Goal: Information Seeking & Learning: Learn about a topic

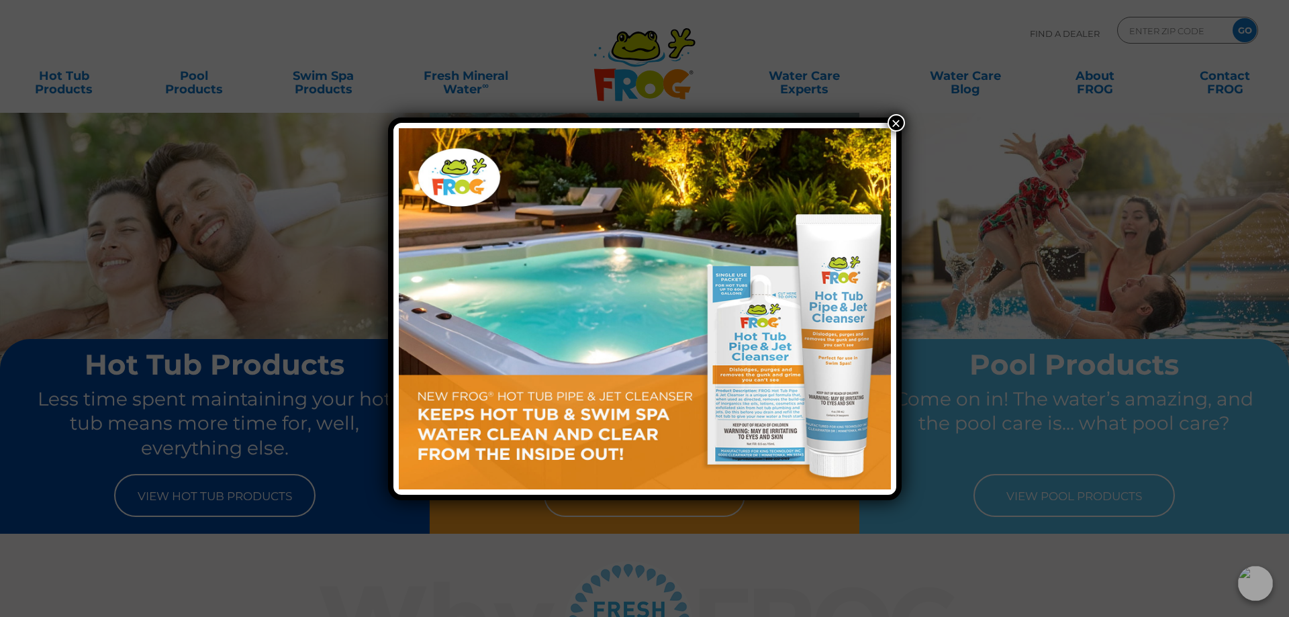
click at [899, 118] on button "×" at bounding box center [896, 122] width 17 height 17
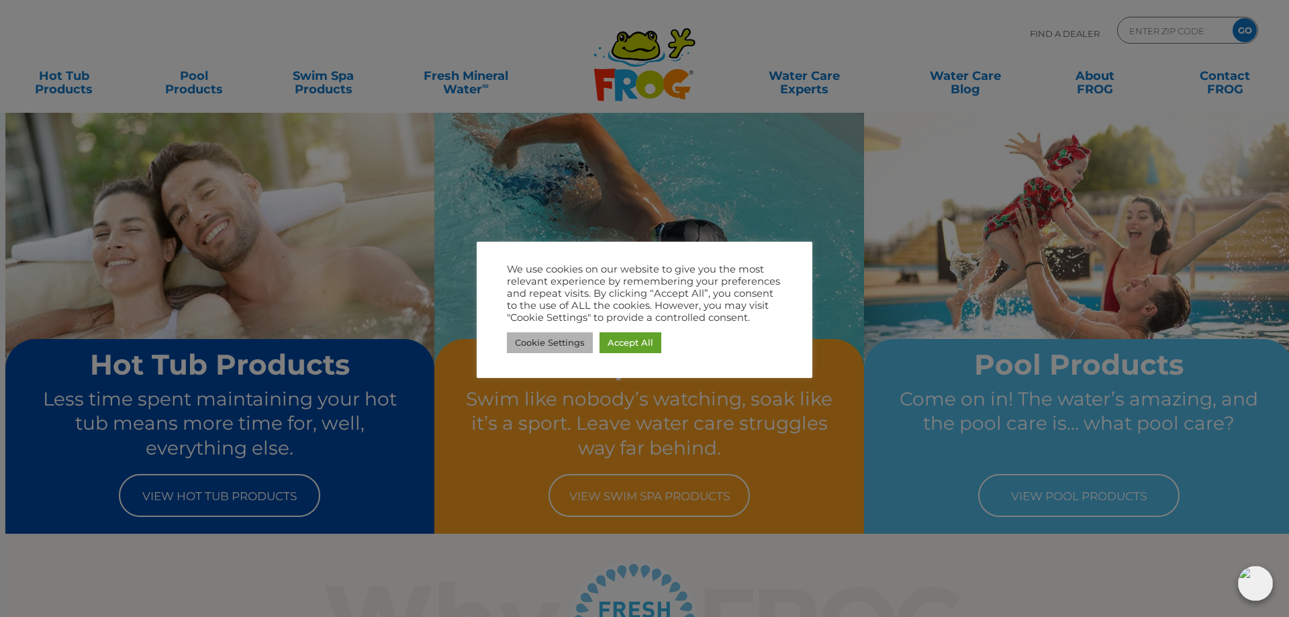
click at [571, 347] on link "Cookie Settings" at bounding box center [550, 342] width 86 height 21
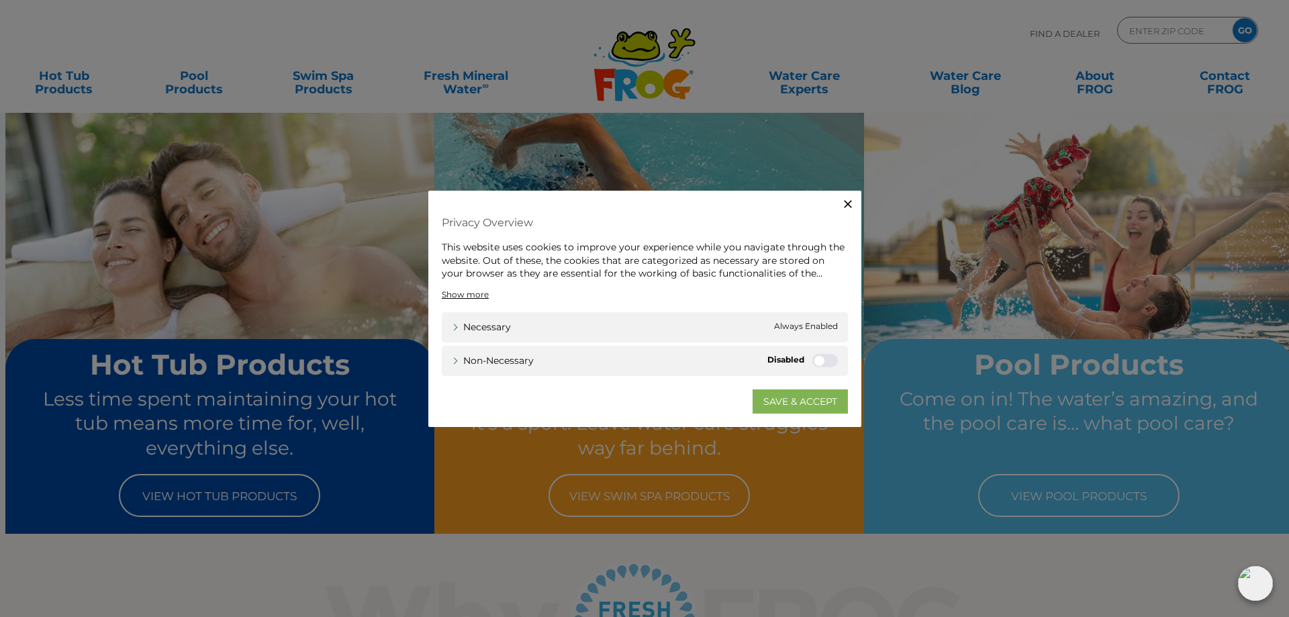
click at [778, 395] on link "SAVE & ACCEPT" at bounding box center [800, 401] width 95 height 24
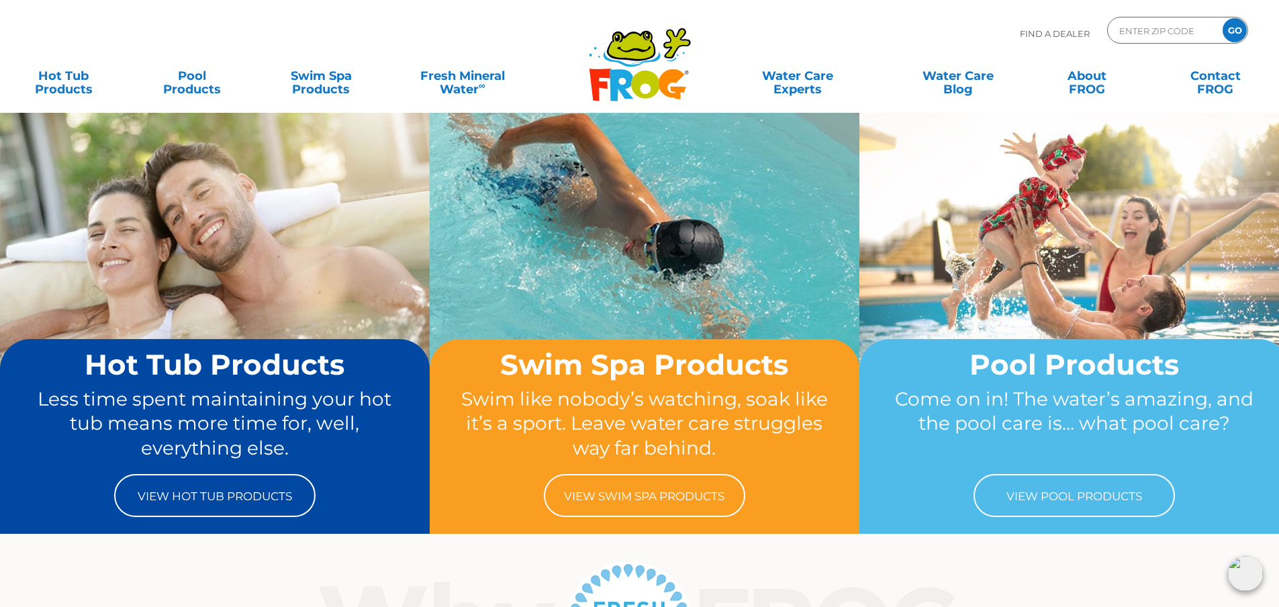
click at [73, 62] on div "Find A Dealer ENTER ZIP CODE GO" at bounding box center [639, 40] width 1253 height 46
click at [71, 76] on link "Hot Tub Products" at bounding box center [63, 75] width 100 height 27
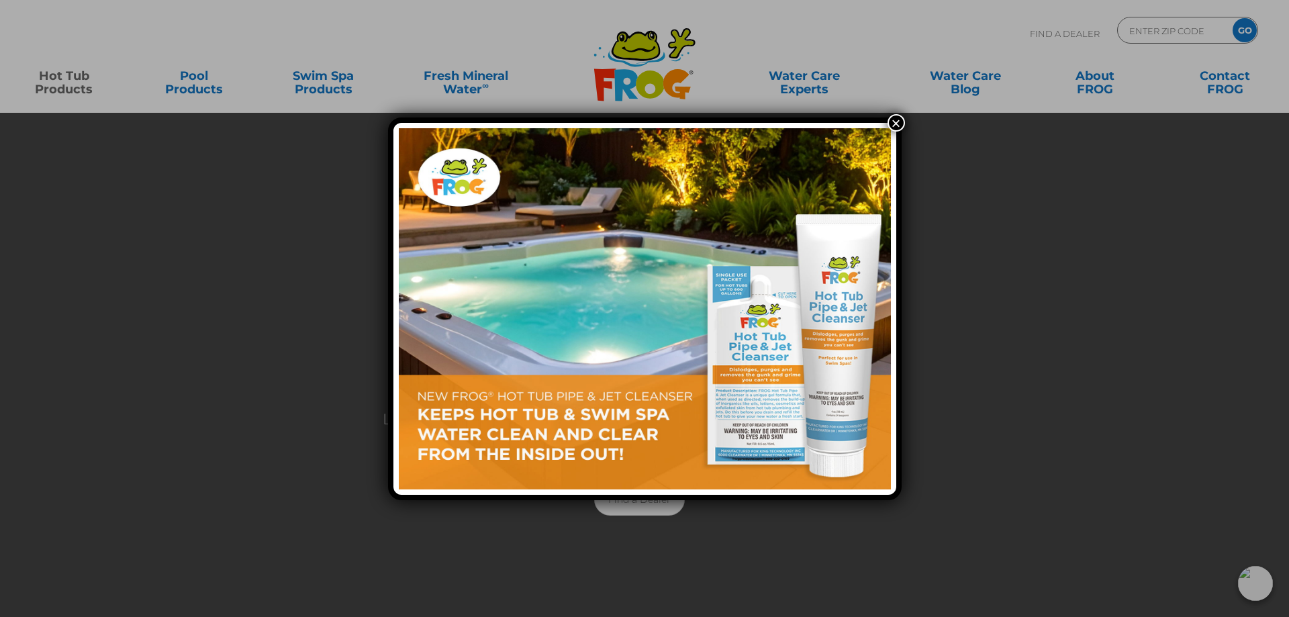
click at [895, 118] on button "×" at bounding box center [896, 122] width 17 height 17
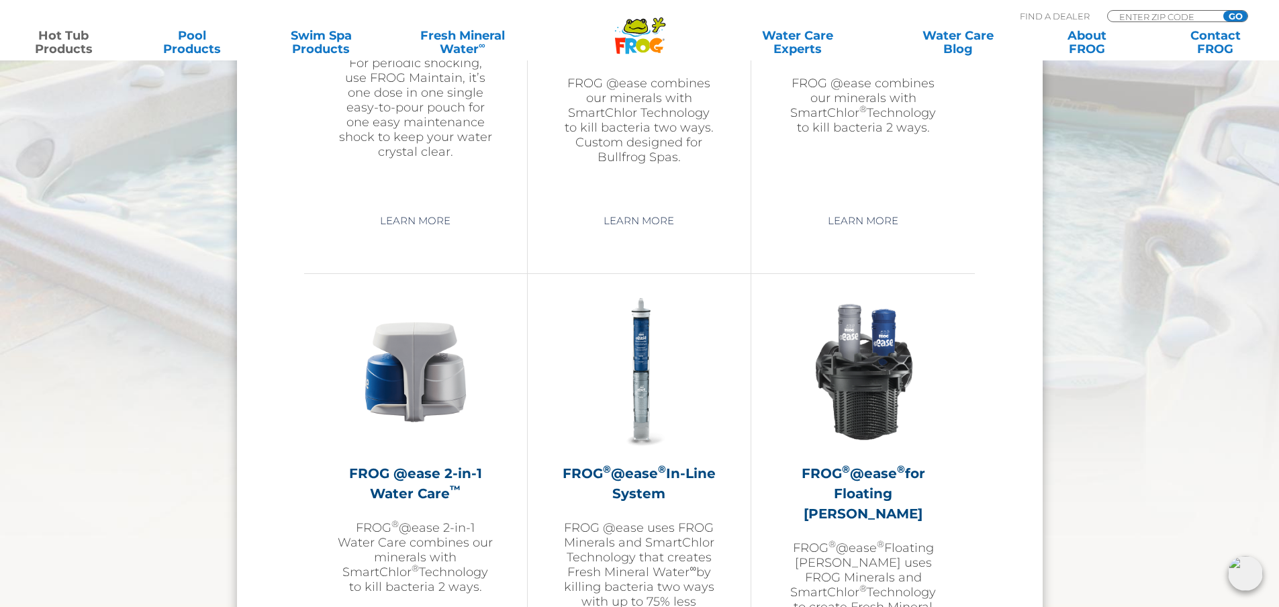
scroll to position [1746, 0]
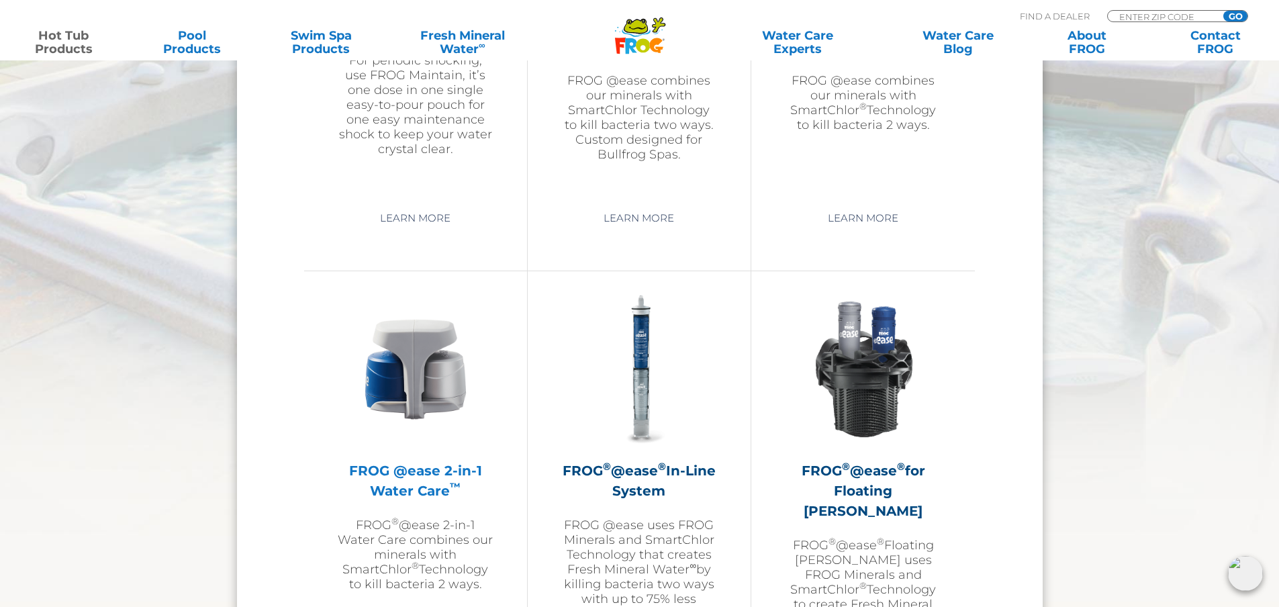
click at [394, 465] on h2 "FROG @ease 2-in-1 Water Care ™" at bounding box center [416, 481] width 156 height 40
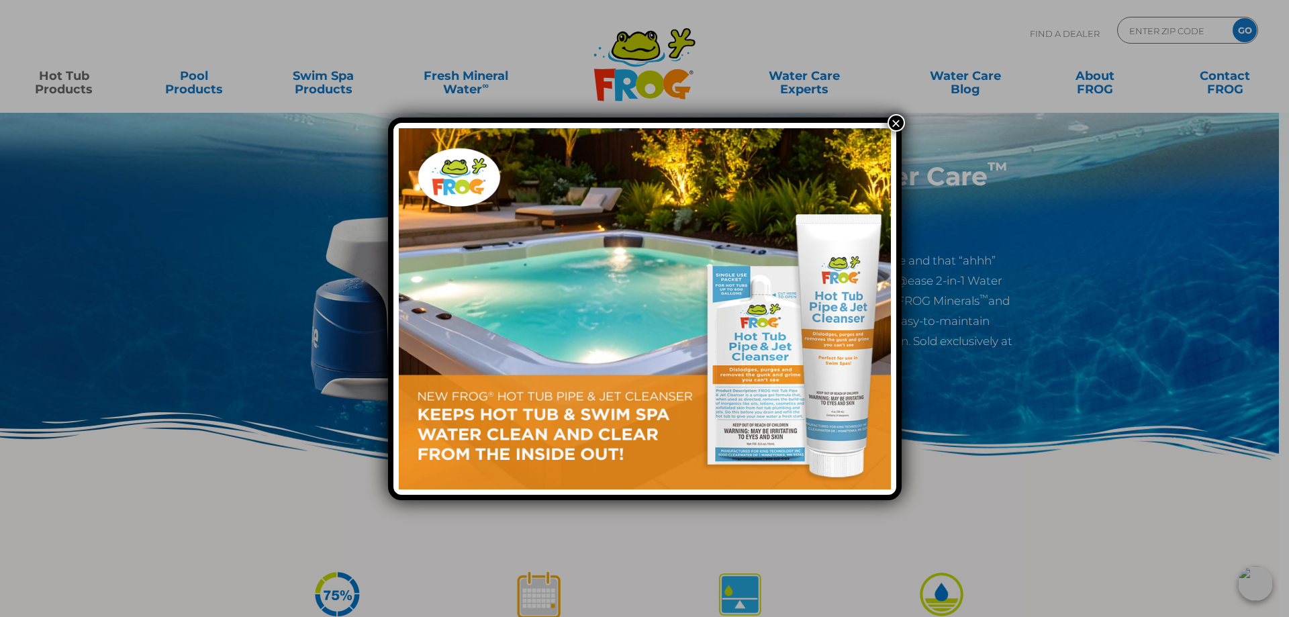
click at [897, 114] on button "×" at bounding box center [896, 122] width 17 height 17
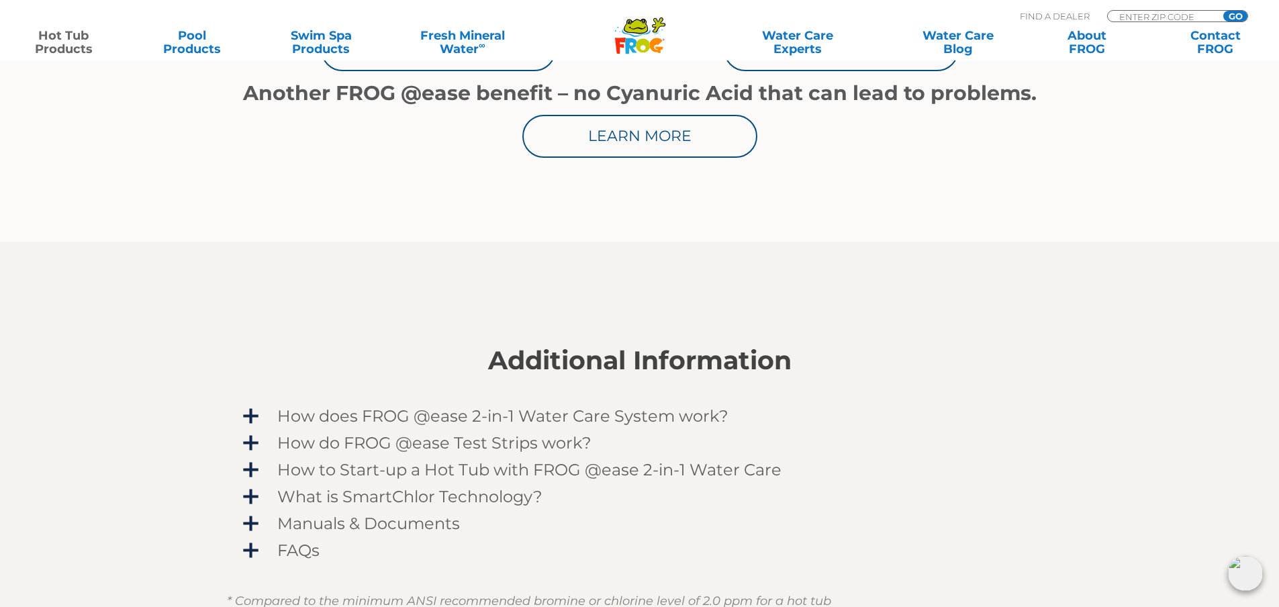
scroll to position [873, 0]
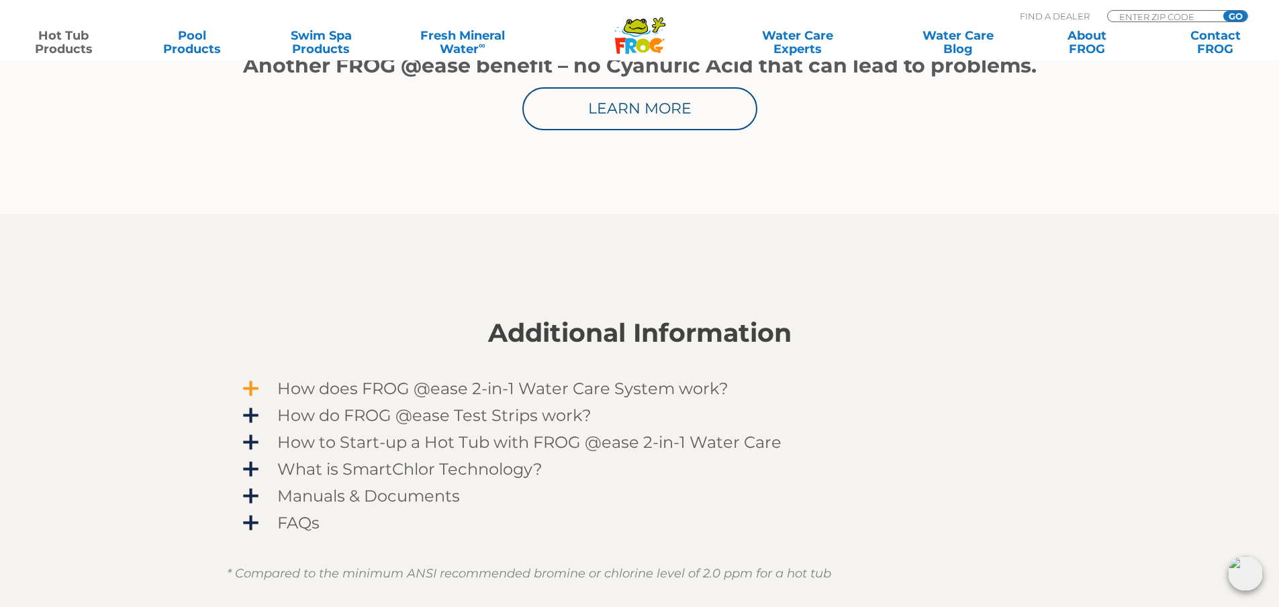
click at [517, 398] on span "How does FROG @ease 2-in-1 Water Care System work?" at bounding box center [649, 388] width 782 height 18
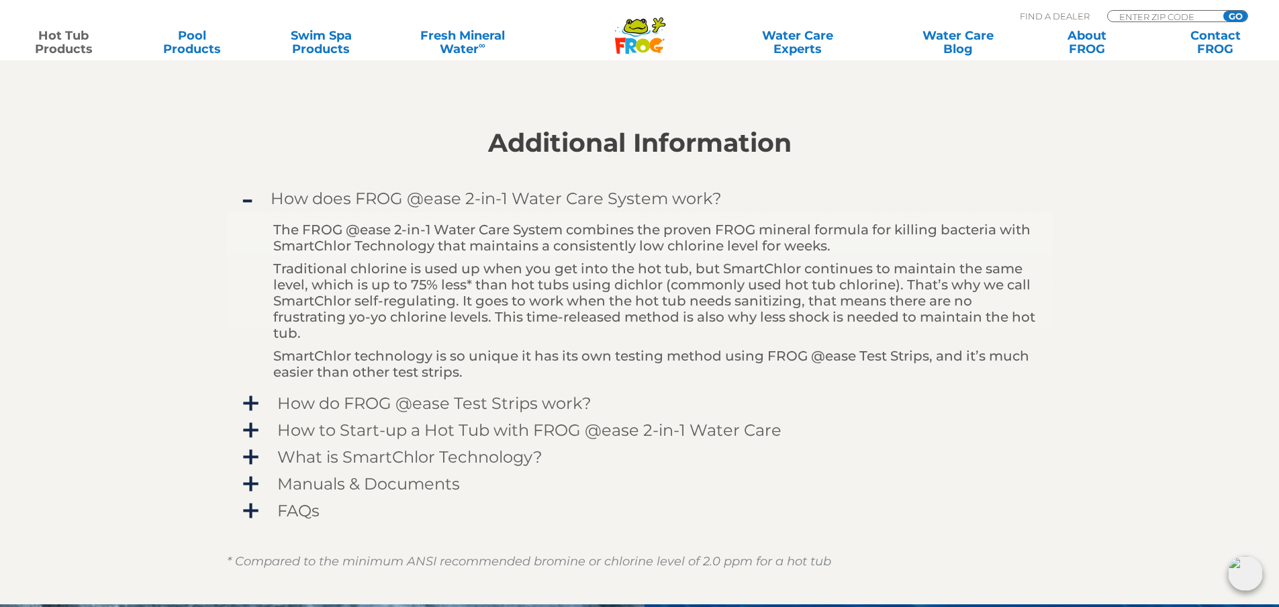
scroll to position [1075, 0]
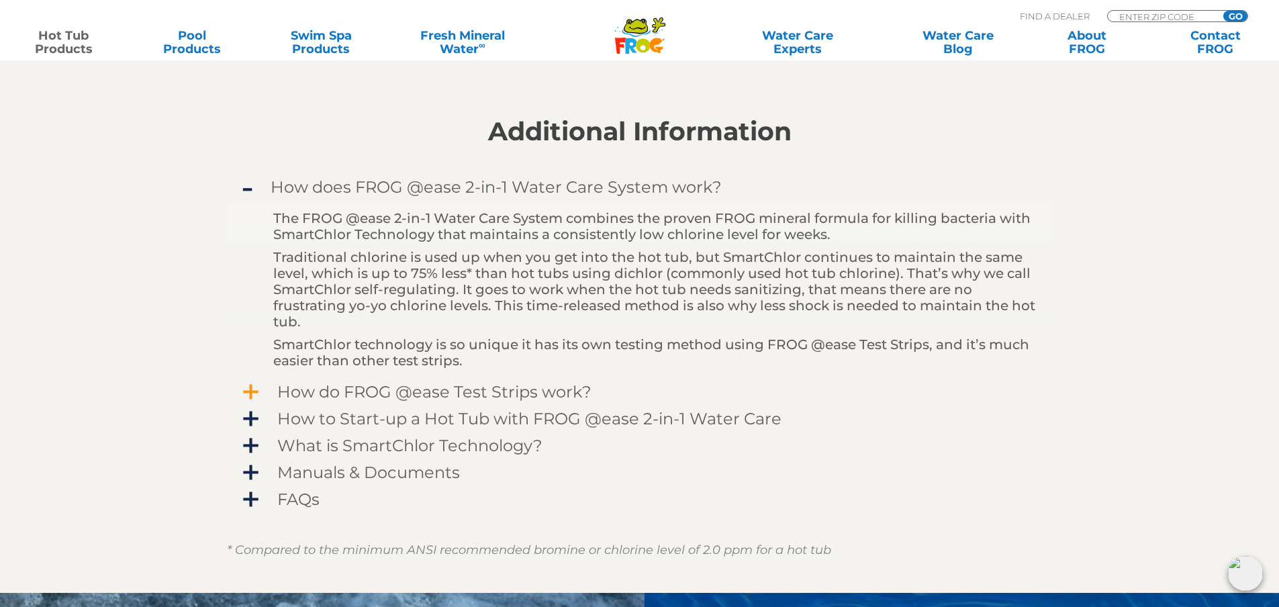
click at [463, 389] on span "How do FROG @ease Test Strips work?" at bounding box center [649, 392] width 782 height 18
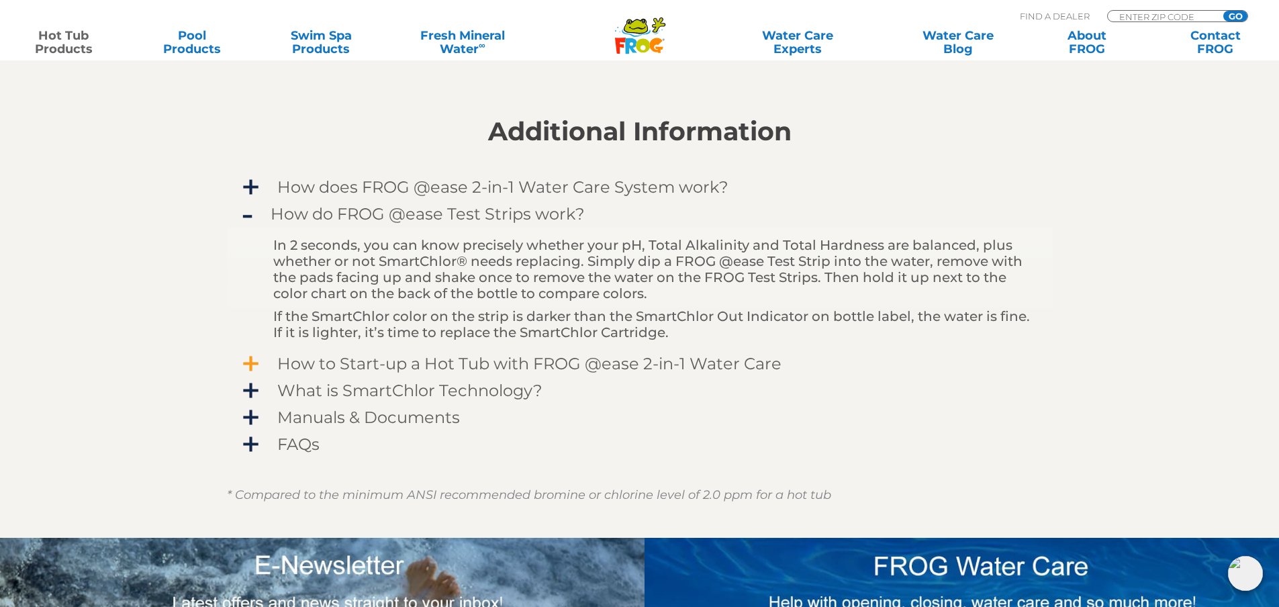
click at [586, 359] on span "How to Start-up a Hot Tub with FROG @ease 2-in-1 Water Care" at bounding box center [649, 364] width 782 height 18
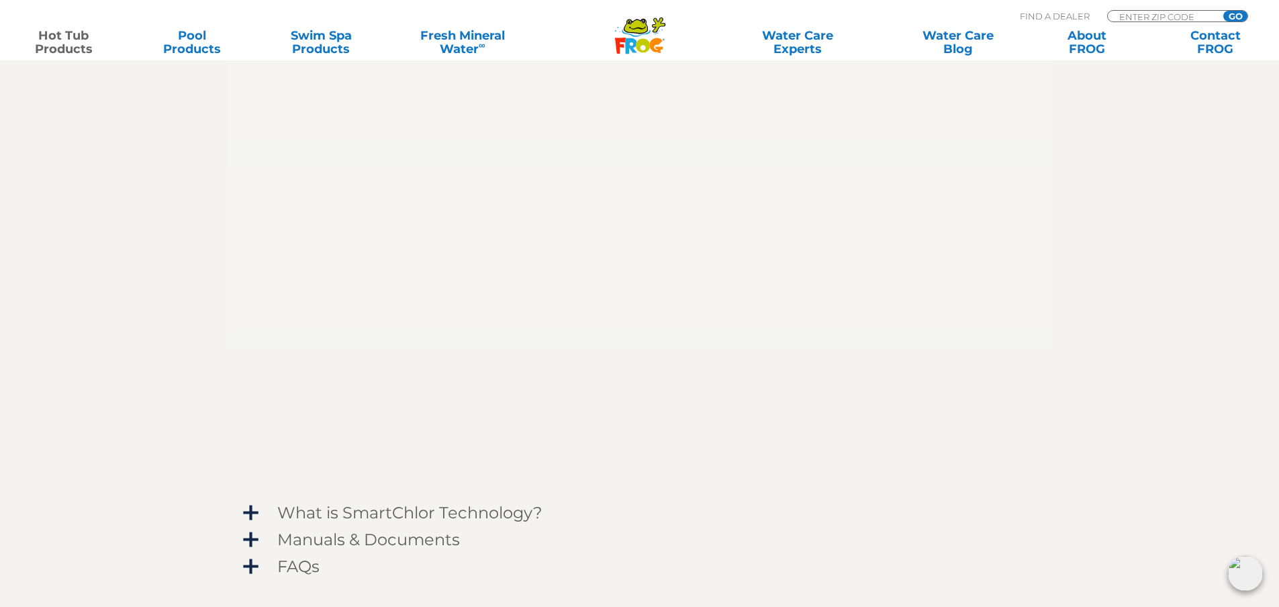
scroll to position [1276, 0]
click at [404, 528] on span "Manuals & Documents" at bounding box center [649, 532] width 782 height 18
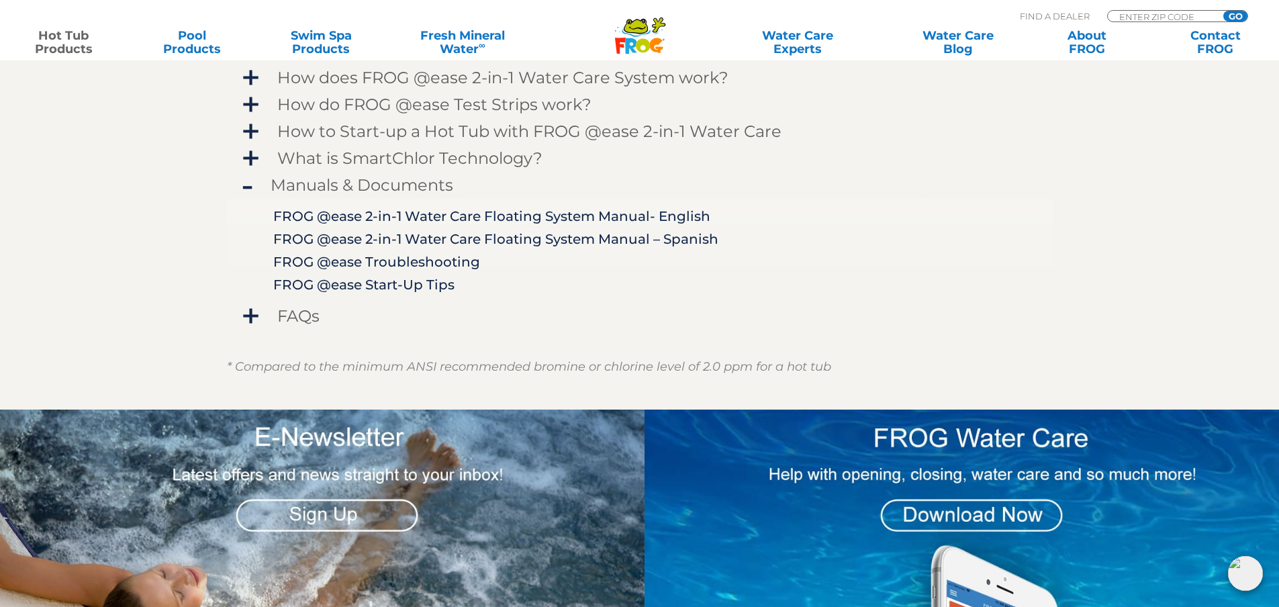
scroll to position [1142, 0]
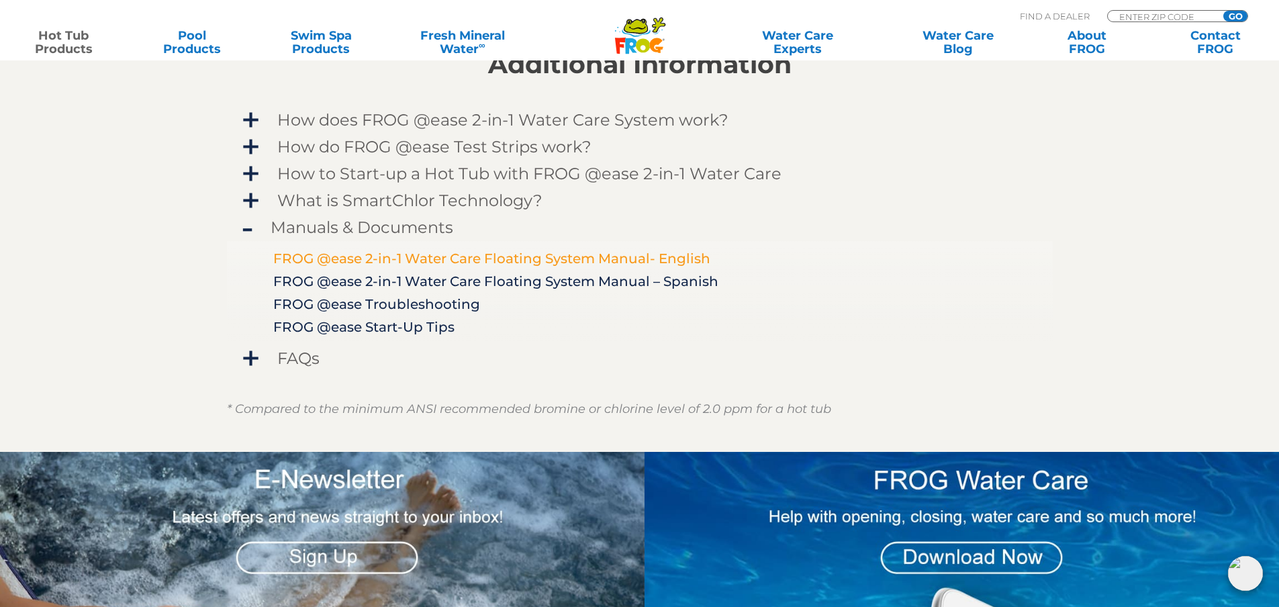
click at [580, 255] on link "FROG @ease 2-in-1 Water Care Floating System Manual- English" at bounding box center [491, 259] width 437 height 16
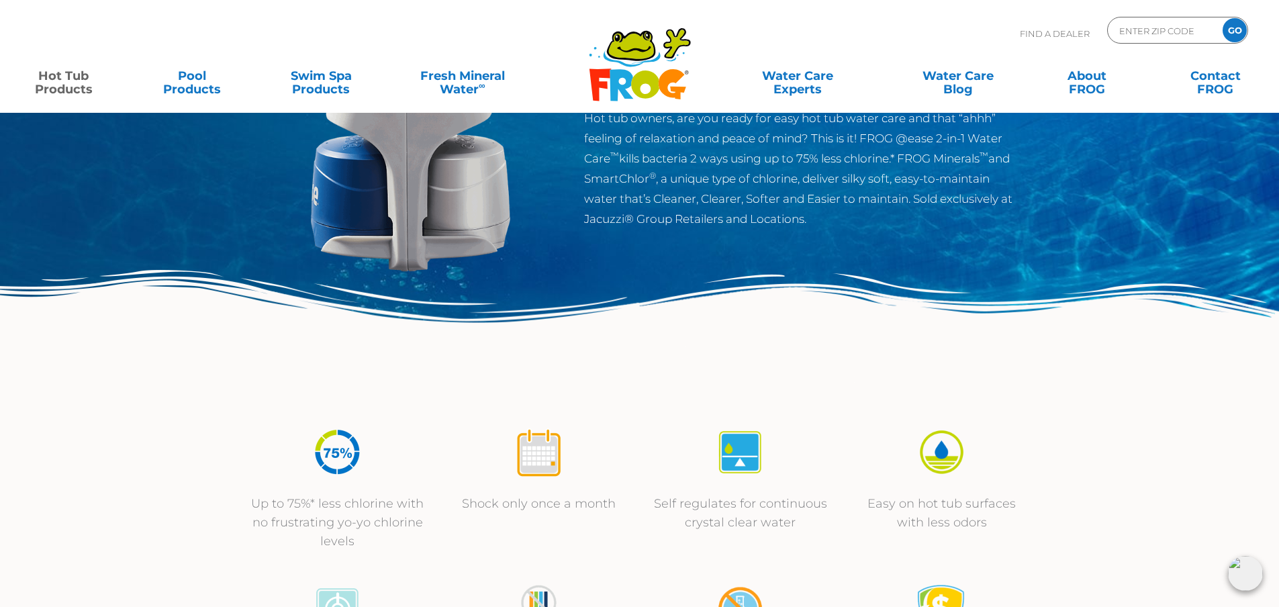
scroll to position [0, 0]
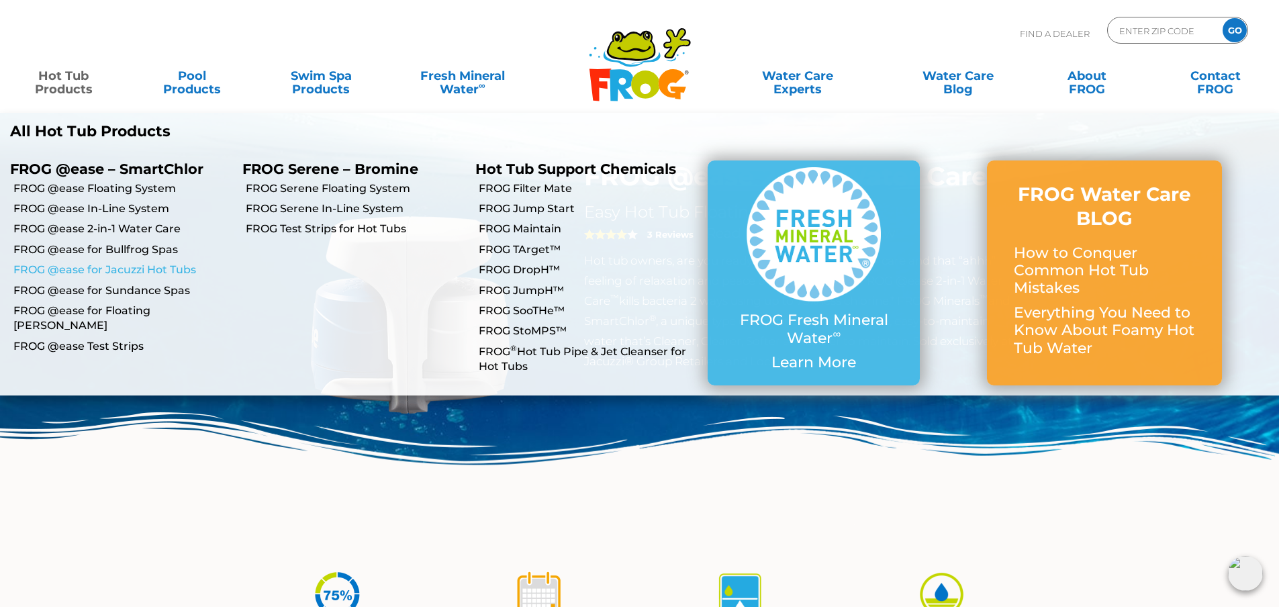
click at [149, 271] on link "FROG @ease for Jacuzzi Hot Tubs" at bounding box center [122, 270] width 219 height 15
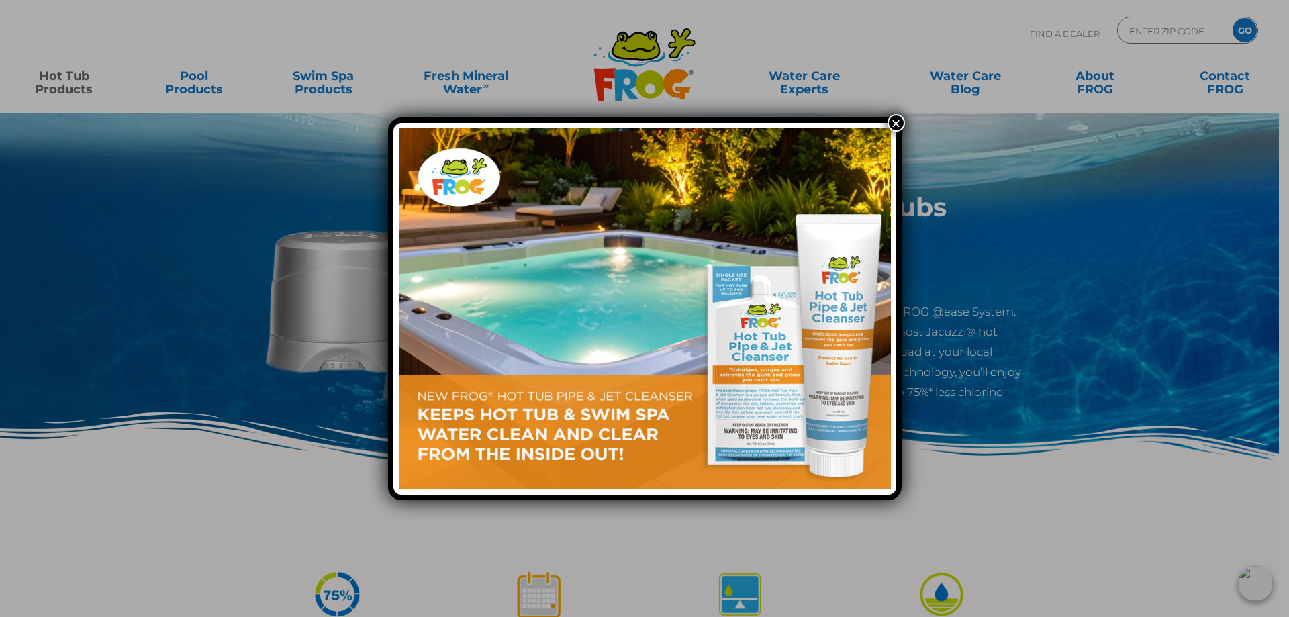
click at [901, 116] on button "×" at bounding box center [896, 122] width 17 height 17
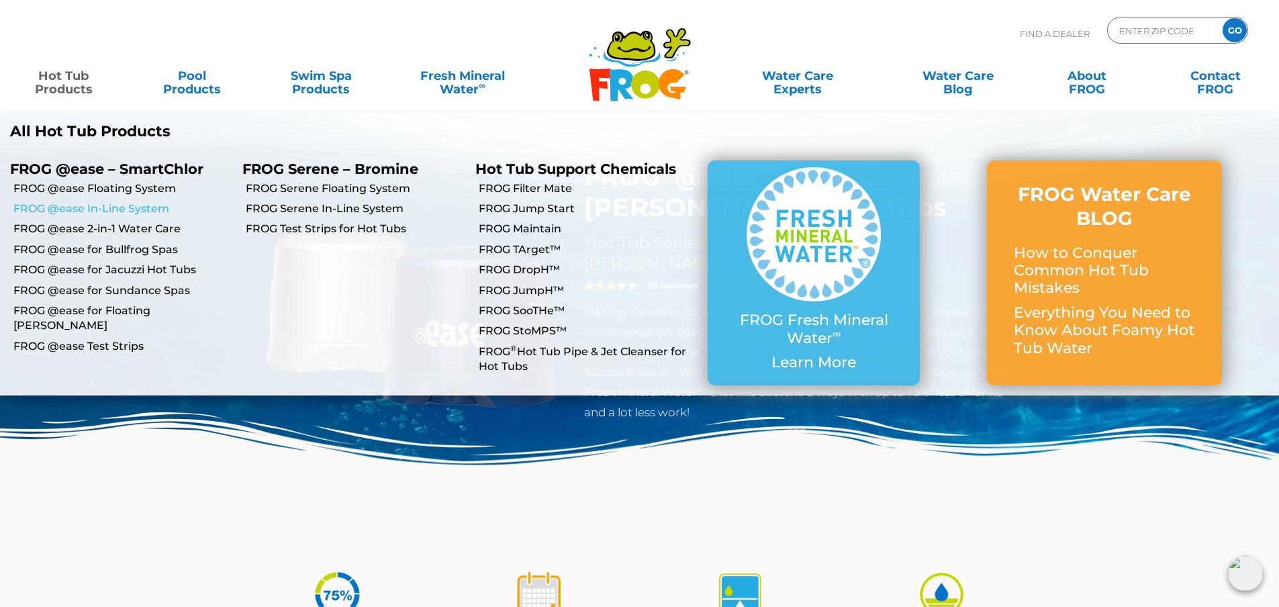
click at [131, 206] on link "FROG @ease In-Line System" at bounding box center [122, 208] width 219 height 15
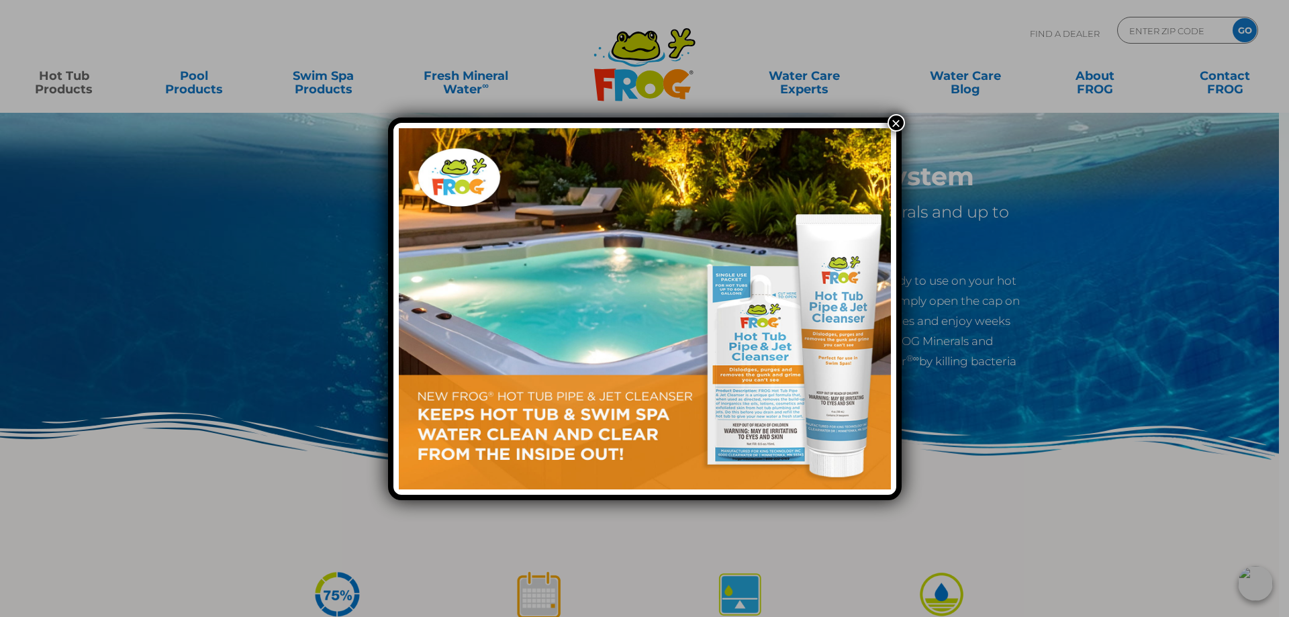
click at [899, 122] on button "×" at bounding box center [896, 122] width 17 height 17
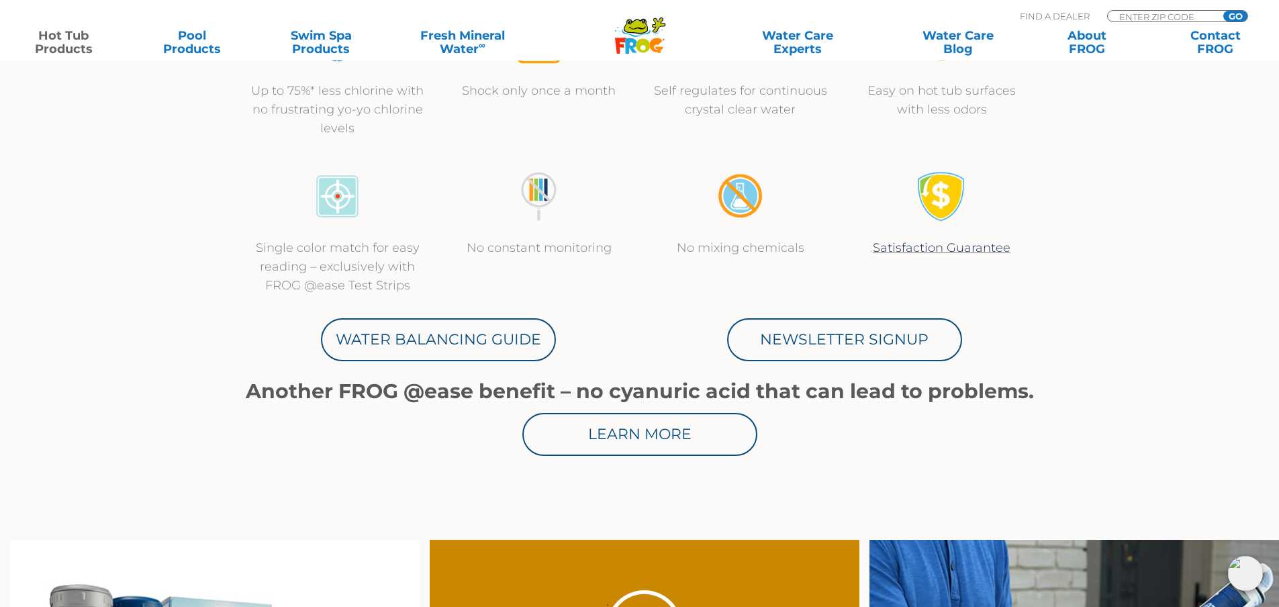
scroll to position [201, 0]
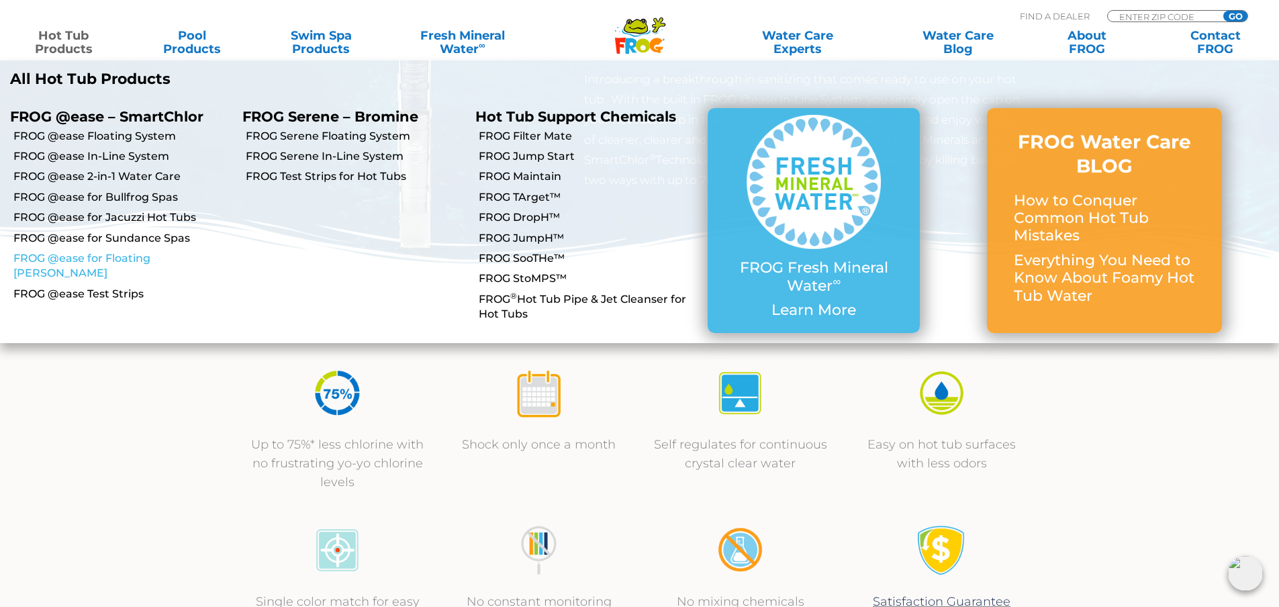
click at [126, 255] on link "FROG @ease for Floating [PERSON_NAME]" at bounding box center [122, 266] width 219 height 30
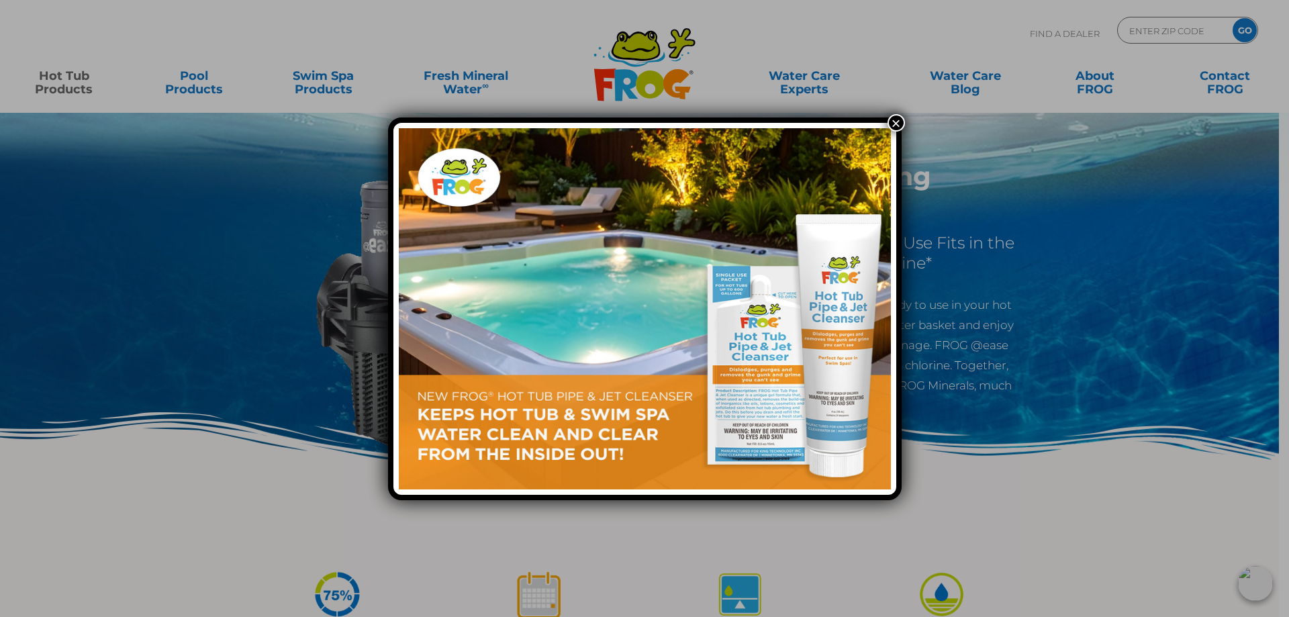
click at [889, 123] on button "×" at bounding box center [896, 122] width 17 height 17
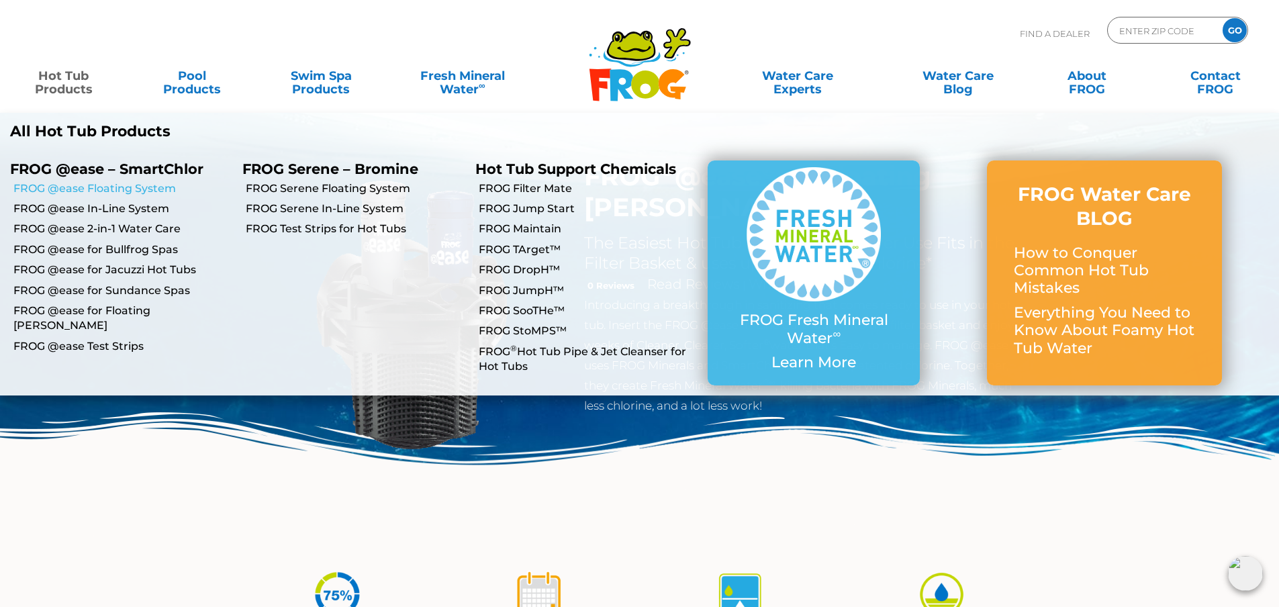
click at [126, 192] on link "FROG @ease Floating System" at bounding box center [122, 188] width 219 height 15
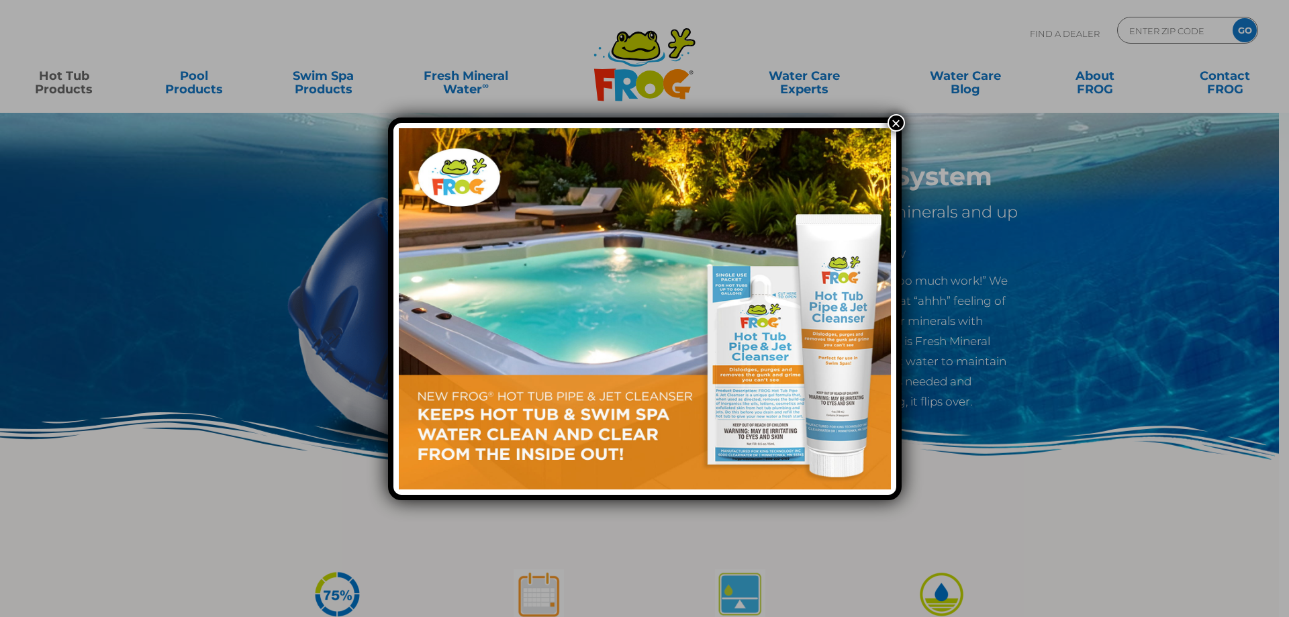
click at [897, 122] on button "×" at bounding box center [896, 122] width 17 height 17
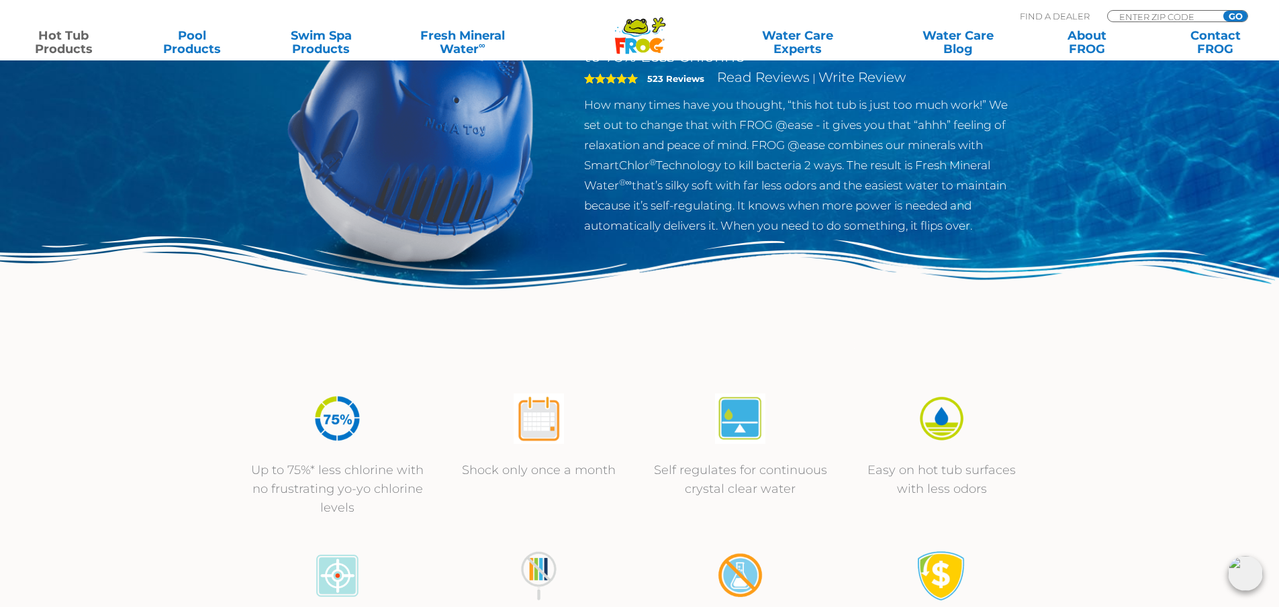
scroll to position [134, 0]
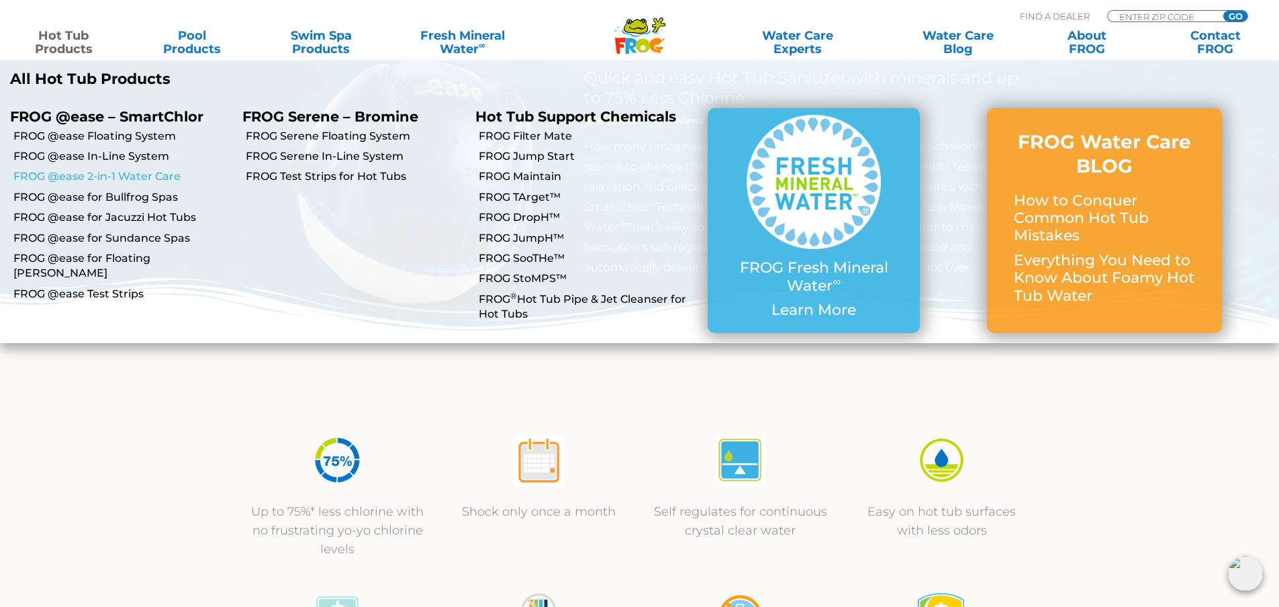
click at [113, 177] on link "FROG @ease 2-in-1 Water Care" at bounding box center [122, 176] width 219 height 15
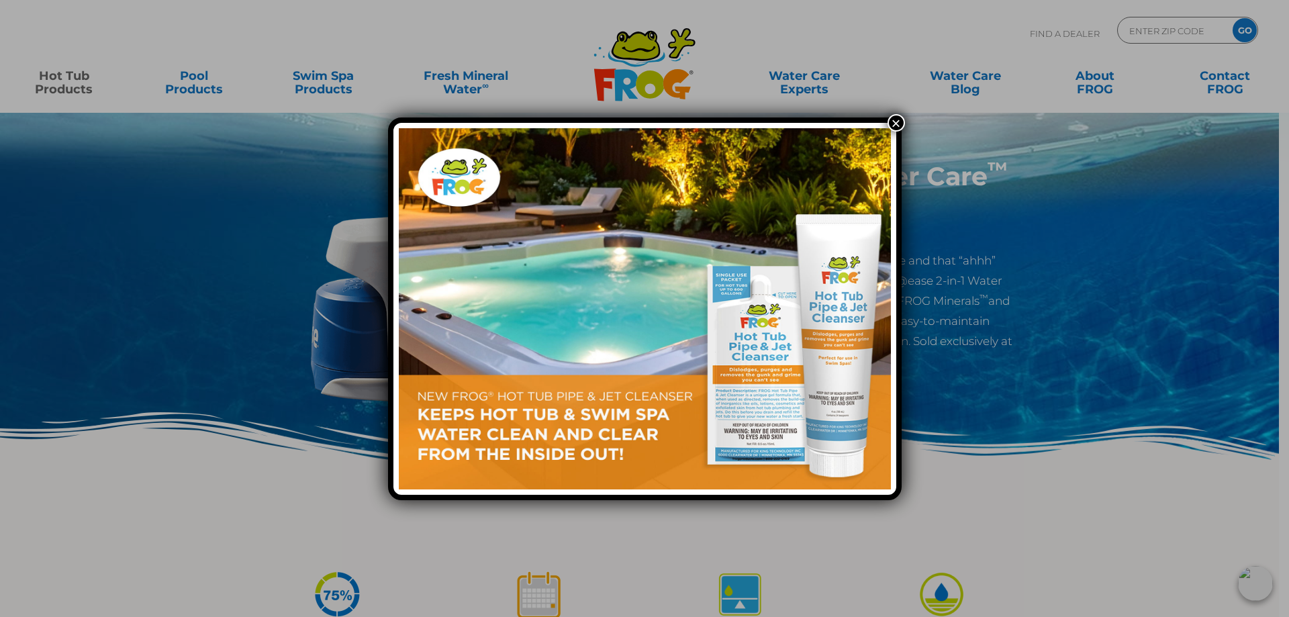
click at [903, 122] on button "×" at bounding box center [896, 122] width 17 height 17
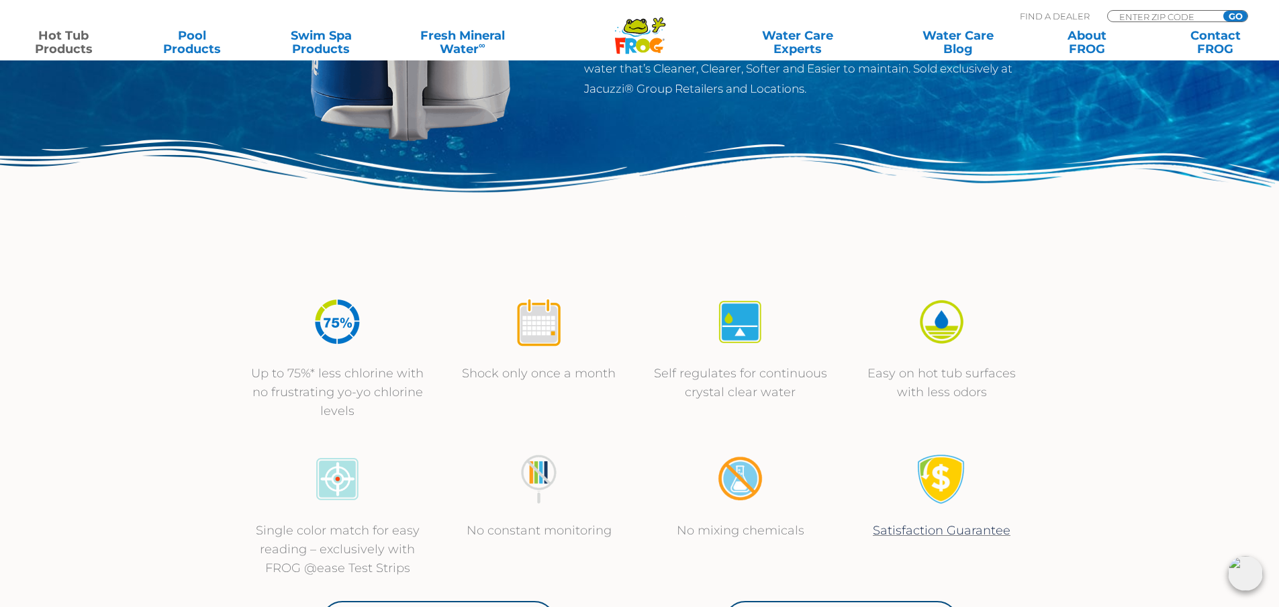
scroll to position [269, 0]
